Goal: Transaction & Acquisition: Purchase product/service

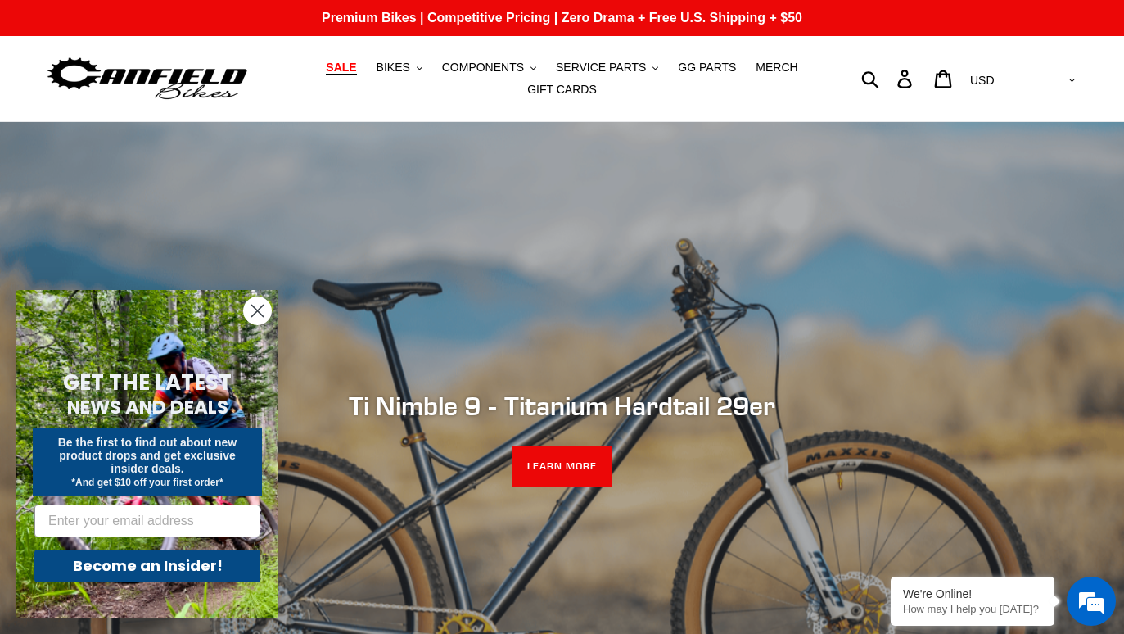
click at [350, 65] on span "SALE" at bounding box center [341, 68] width 30 height 14
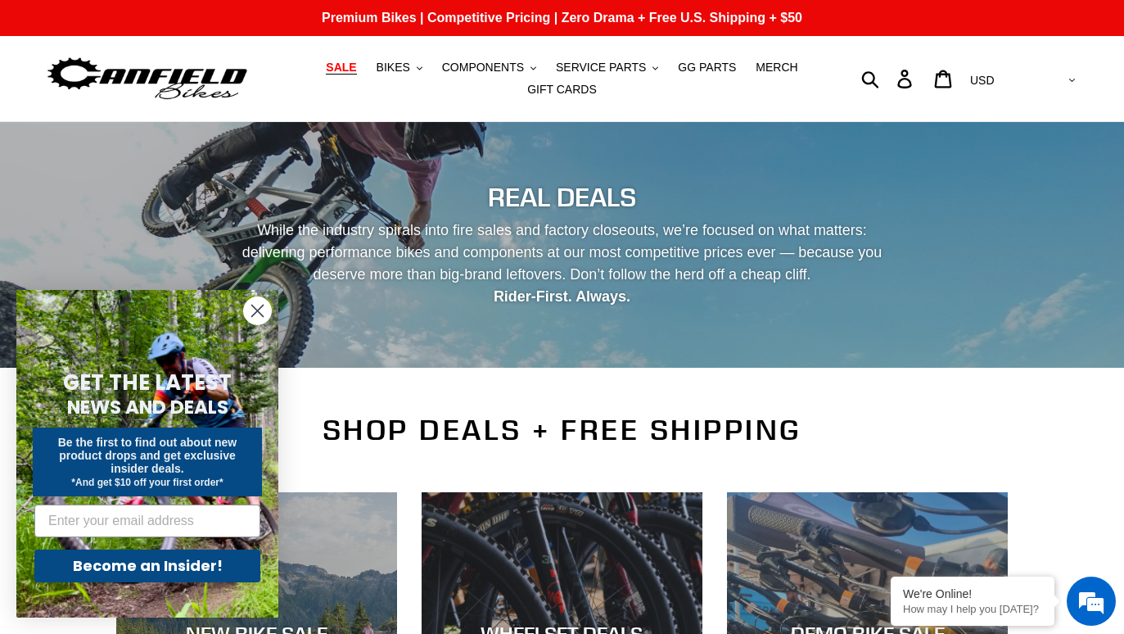
click at [249, 307] on circle "Close dialog" at bounding box center [257, 310] width 27 height 27
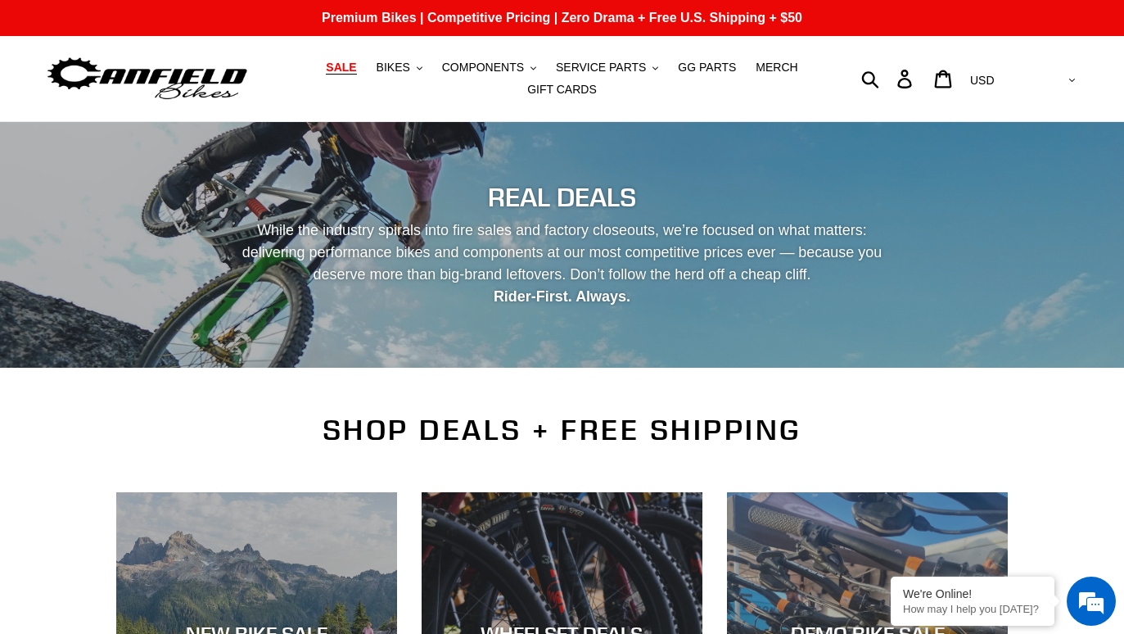
click at [293, 421] on h2 "SHOP DEALS + FREE SHIPPING" at bounding box center [562, 430] width 892 height 34
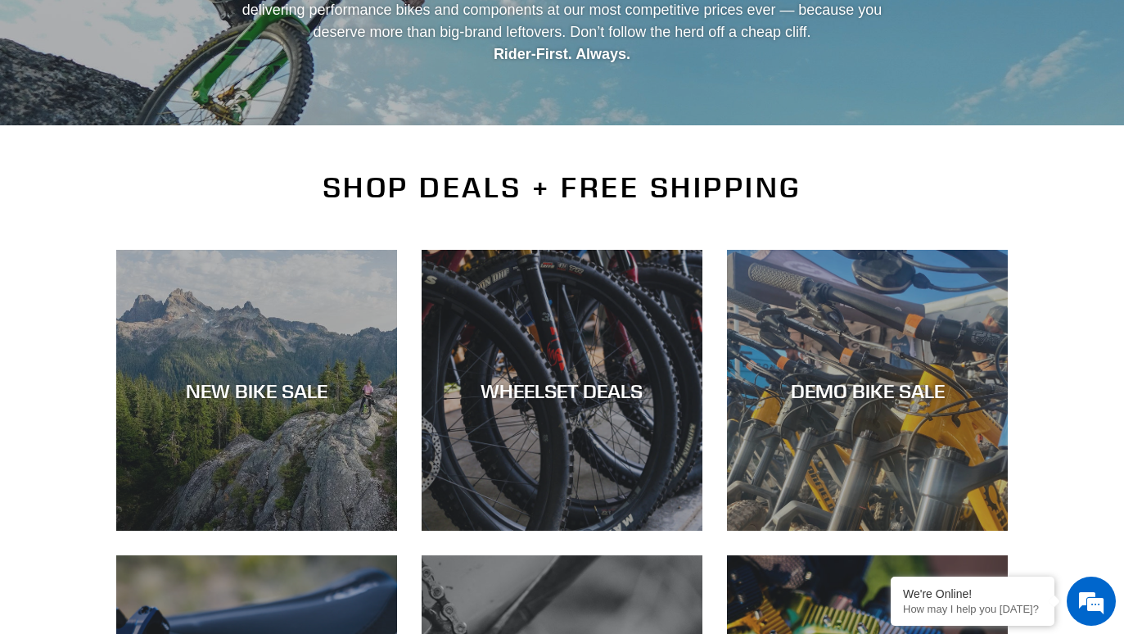
scroll to position [258, 0]
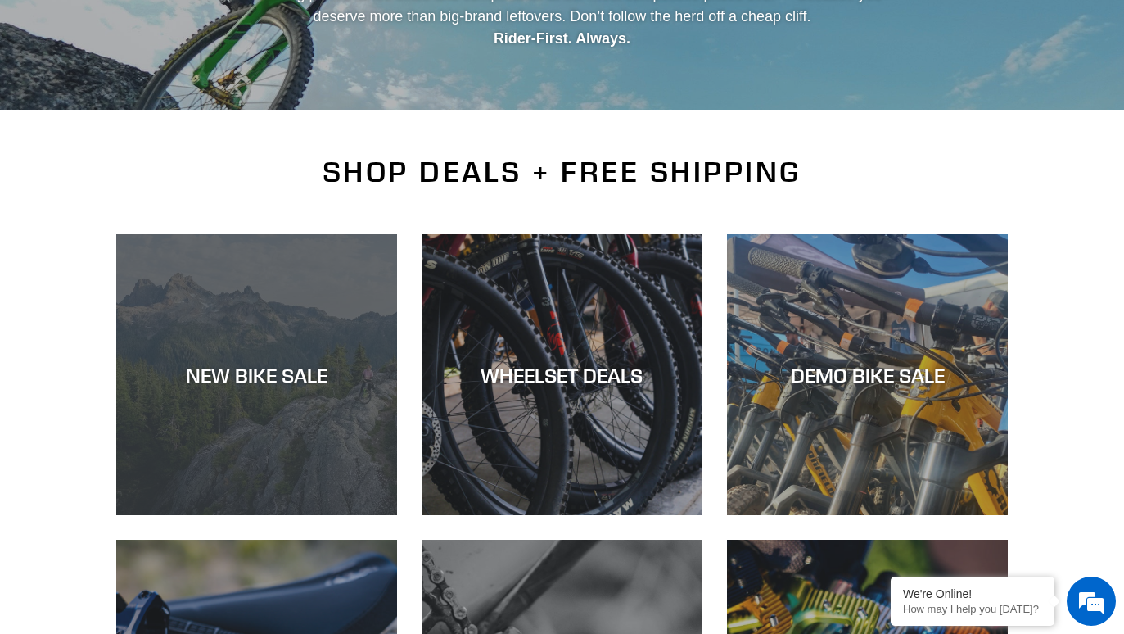
click at [271, 515] on div "NEW BIKE SALE" at bounding box center [256, 515] width 281 height 0
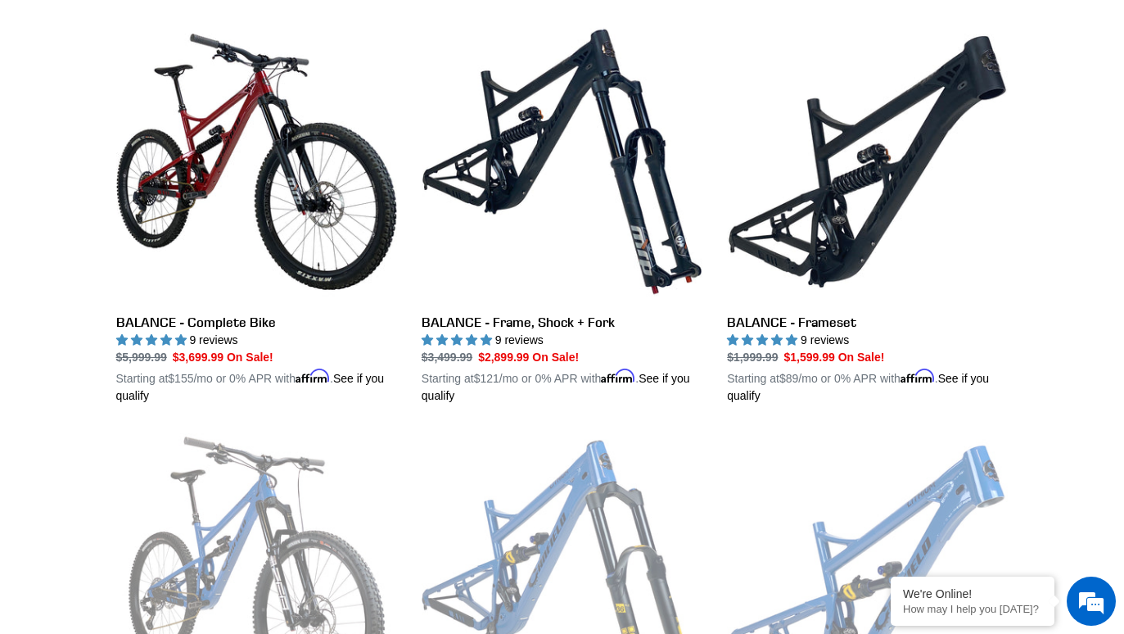
scroll to position [1698, 0]
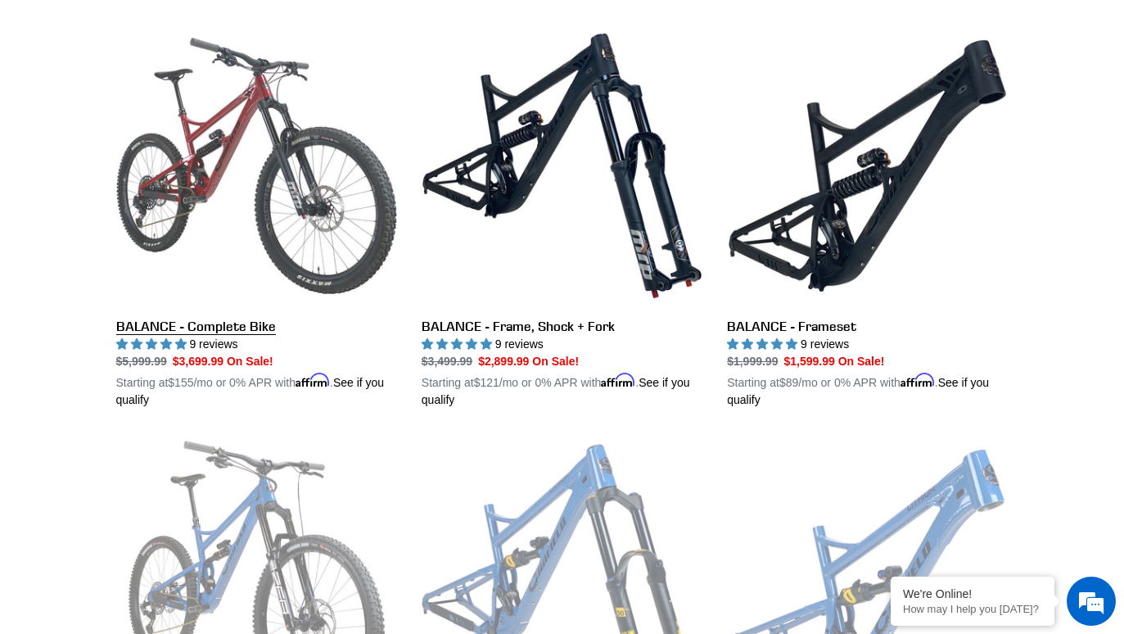
click at [228, 101] on link "BALANCE - Complete Bike" at bounding box center [256, 216] width 281 height 383
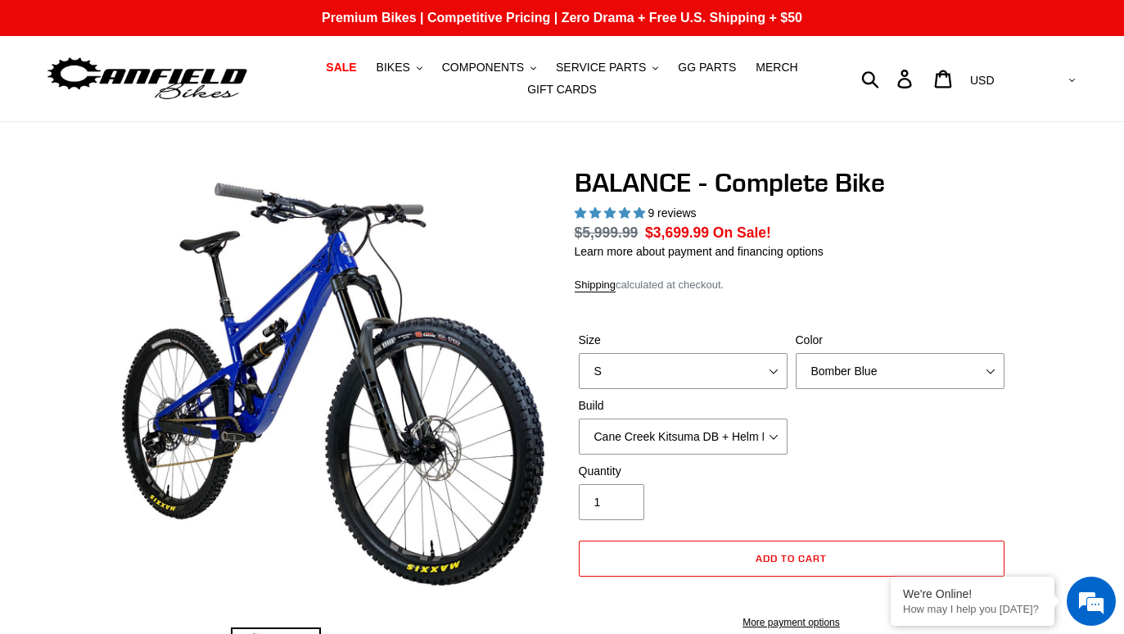
select select "highest-rating"
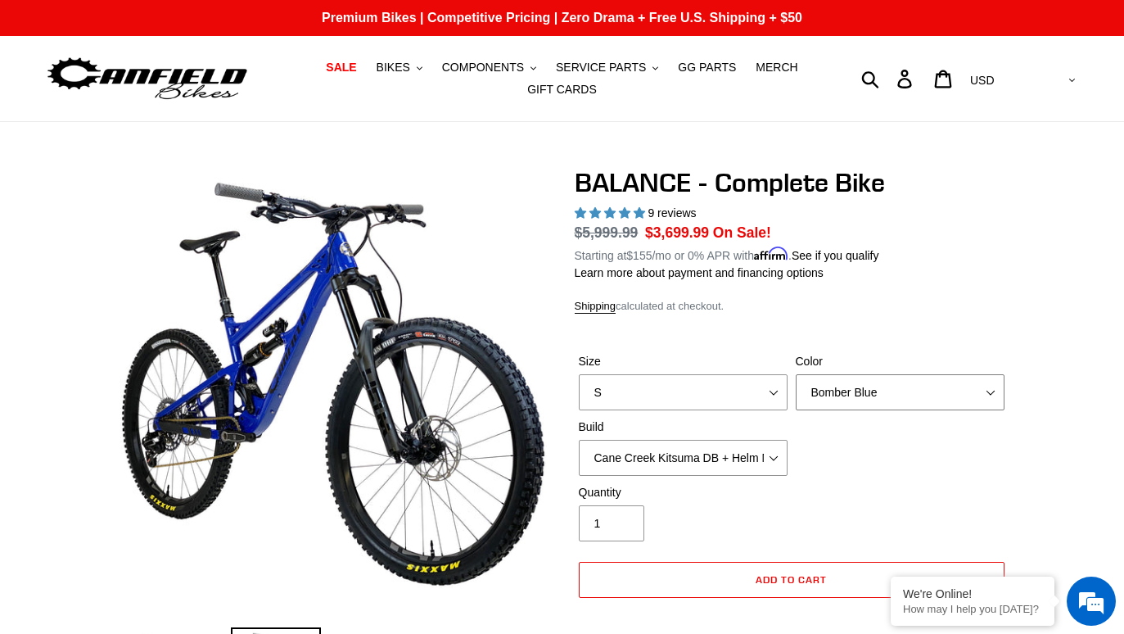
select select "Goat's Blood"
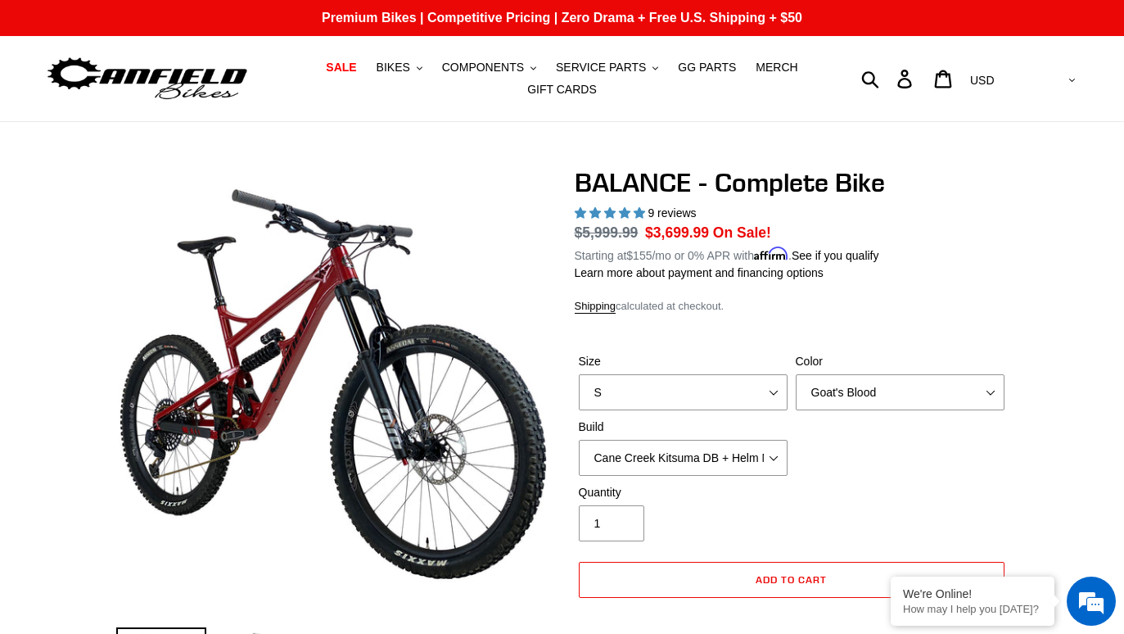
click at [877, 449] on div "Size S M L XL Color Bomber Blue Goat's Blood Stealth Black Build Cane Creek Kit…" at bounding box center [792, 418] width 434 height 131
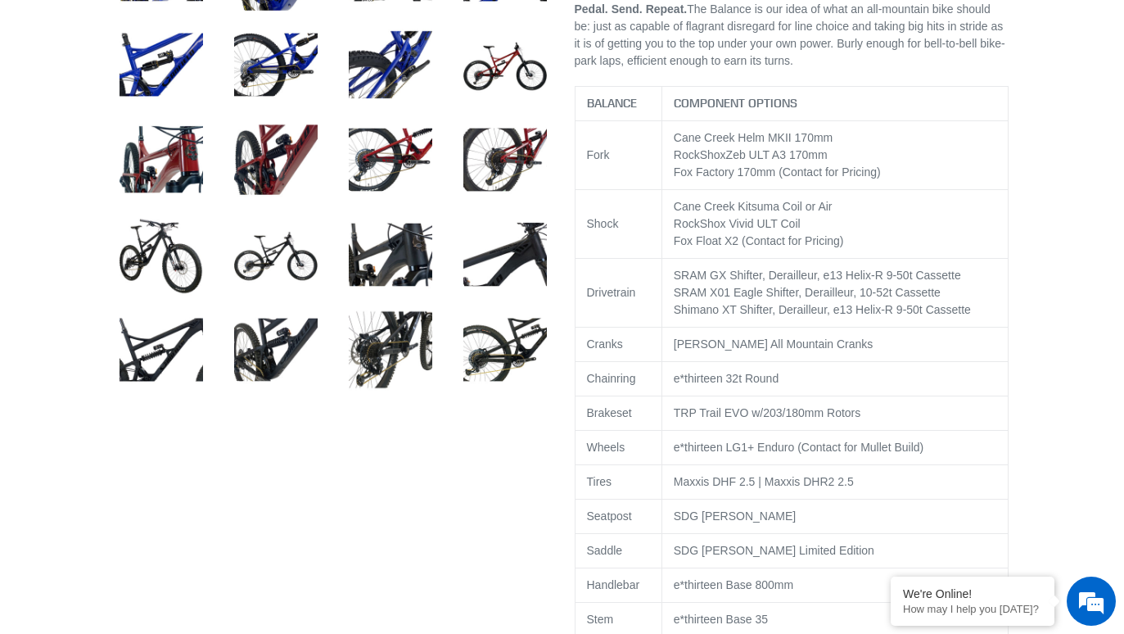
scroll to position [893, 0]
